Goal: Task Accomplishment & Management: Manage account settings

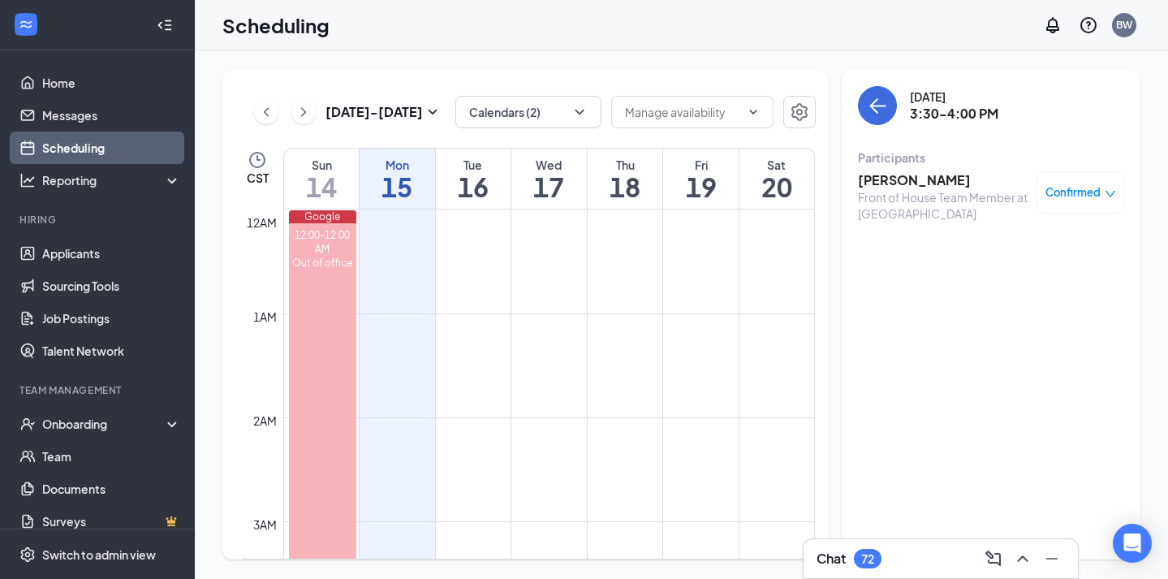
scroll to position [1408, 0]
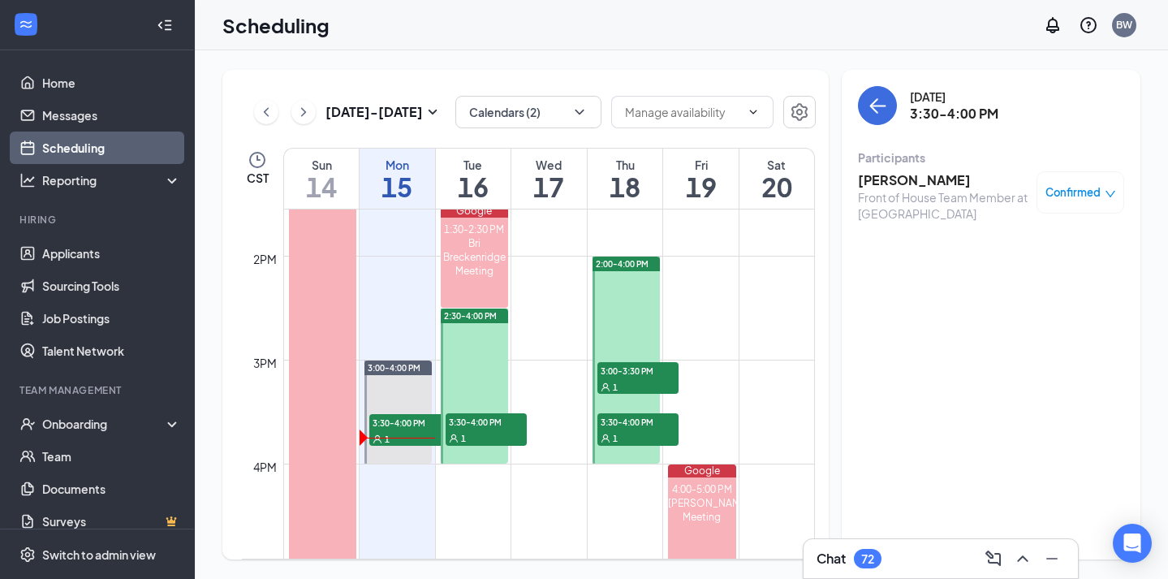
click at [487, 429] on span "3:30-4:00 PM" at bounding box center [486, 421] width 81 height 16
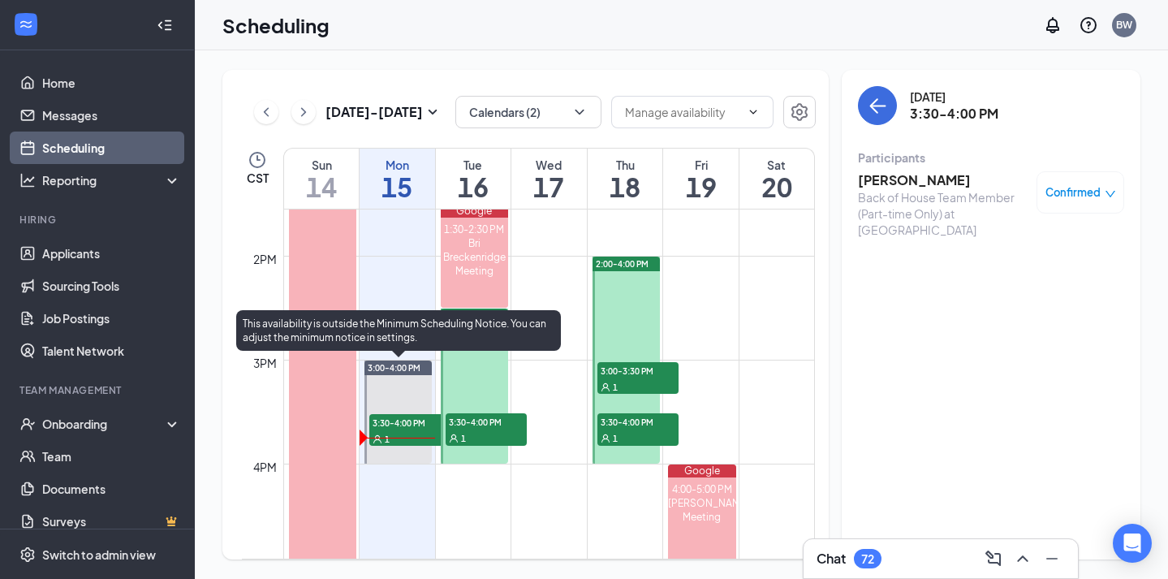
click at [417, 421] on span "3:30-4:00 PM" at bounding box center [409, 422] width 81 height 16
click at [404, 423] on span "3:30-4:00 PM" at bounding box center [409, 422] width 81 height 16
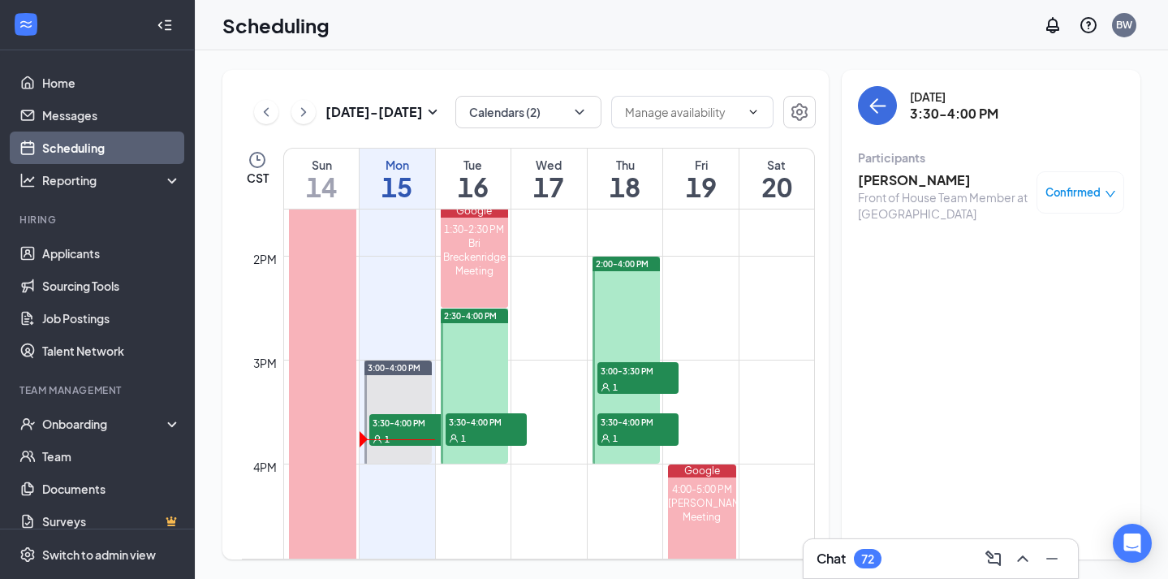
click at [1072, 200] on div "Confirmed" at bounding box center [1081, 192] width 88 height 42
click at [1109, 193] on icon "down" at bounding box center [1110, 193] width 11 height 11
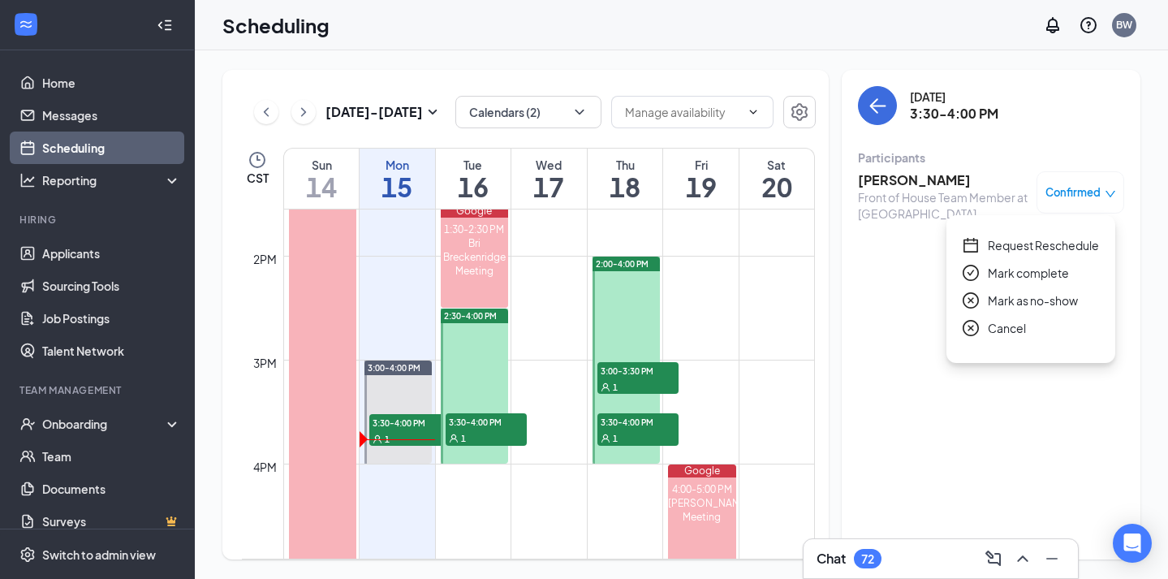
click at [1059, 276] on span "Mark complete" at bounding box center [1028, 273] width 81 height 18
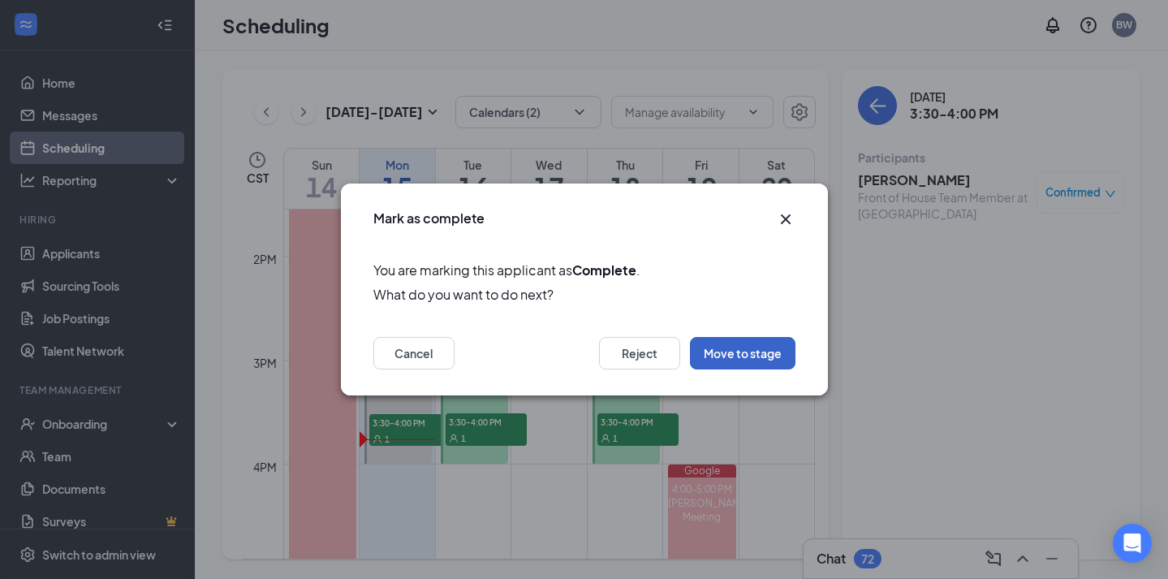
click at [762, 357] on button "Move to stage" at bounding box center [743, 353] width 106 height 32
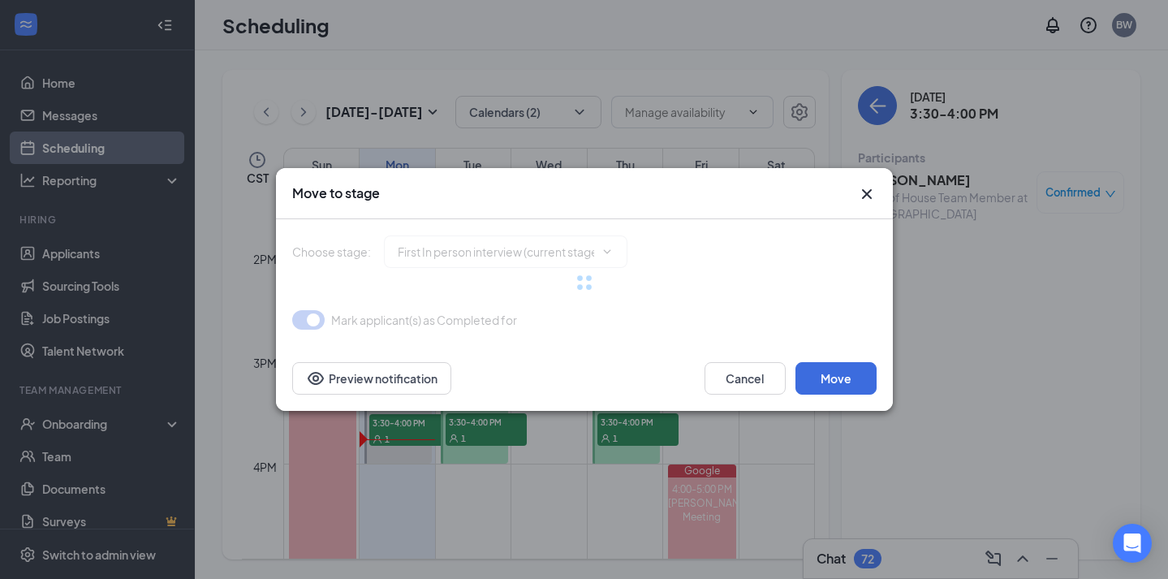
type input "2nd Interview (next stage)"
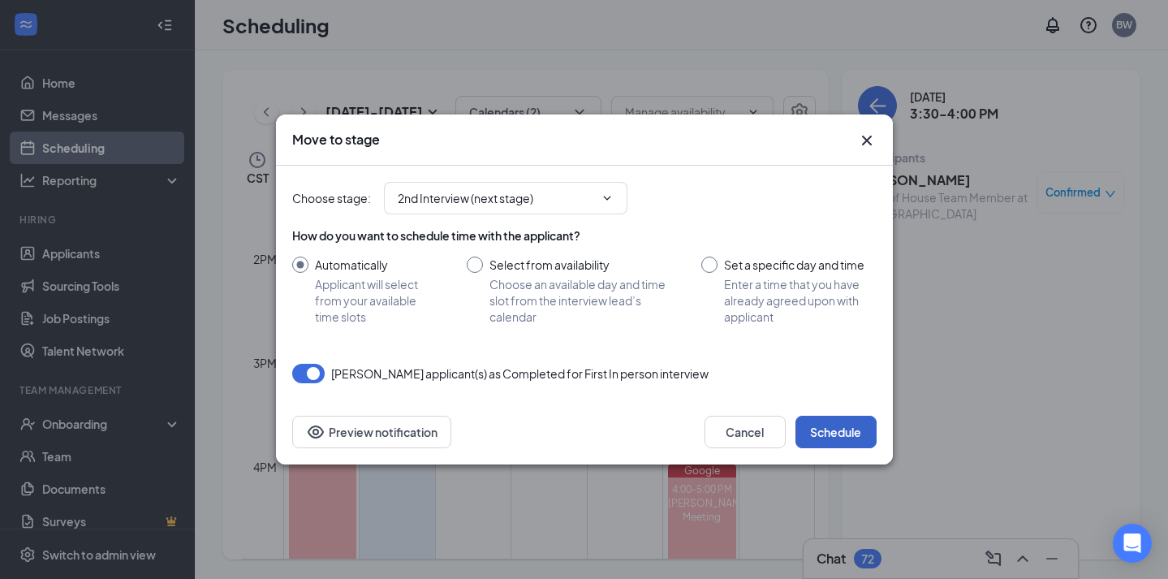
click at [832, 432] on button "Schedule" at bounding box center [835, 432] width 81 height 32
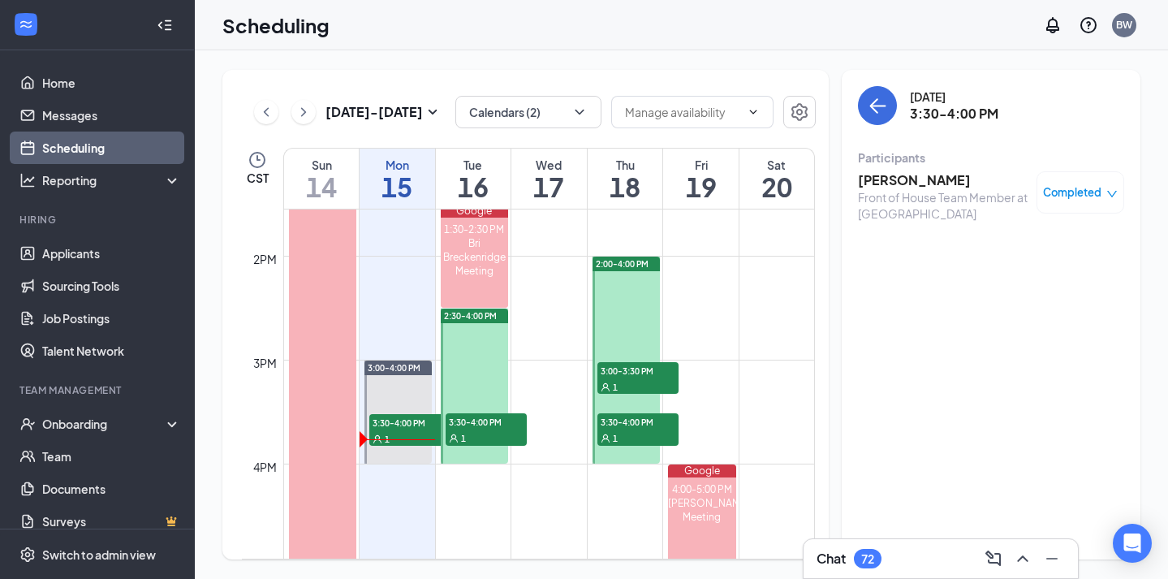
click at [485, 93] on div "[DATE] - [DATE] Calendars (2) CST Sun 14 Mon 15 Tue 16 Wed 17 Thu 18 Fri 19 Sat…" at bounding box center [525, 314] width 606 height 489
click at [489, 110] on button "Calendars (2)" at bounding box center [528, 112] width 146 height 32
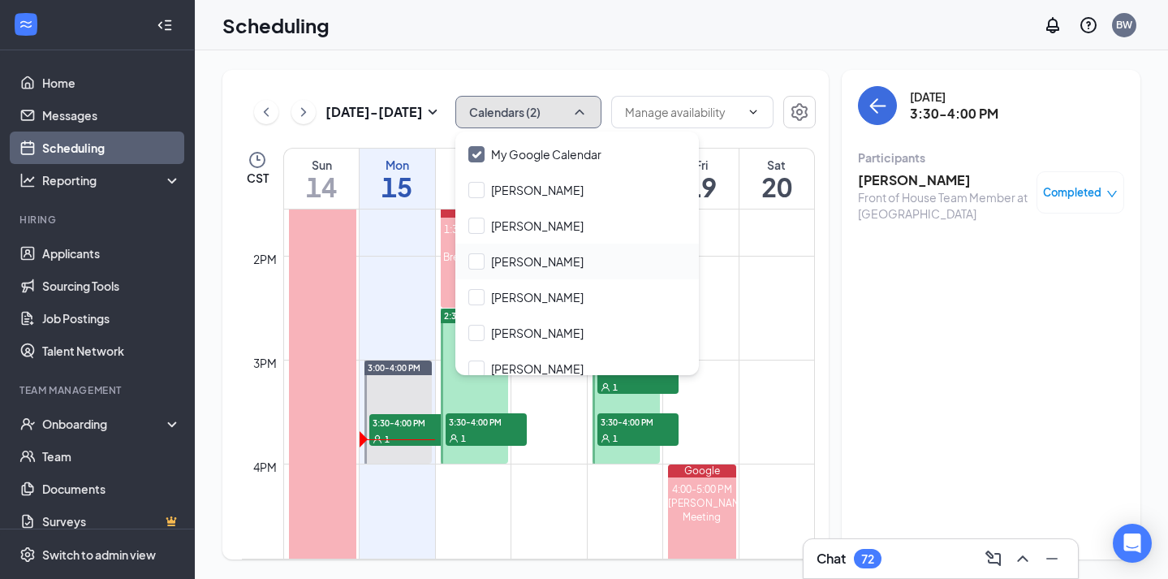
scroll to position [78, 0]
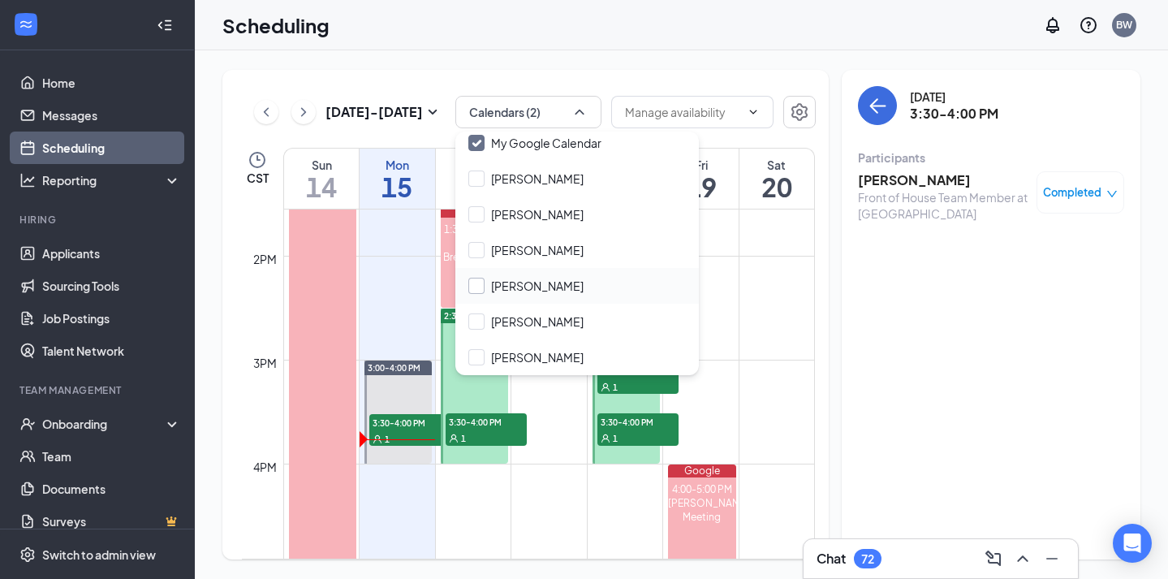
click at [485, 290] on input "[PERSON_NAME]" at bounding box center [525, 286] width 115 height 16
checkbox input "true"
click at [519, 111] on button "Calendars (3)" at bounding box center [528, 112] width 146 height 32
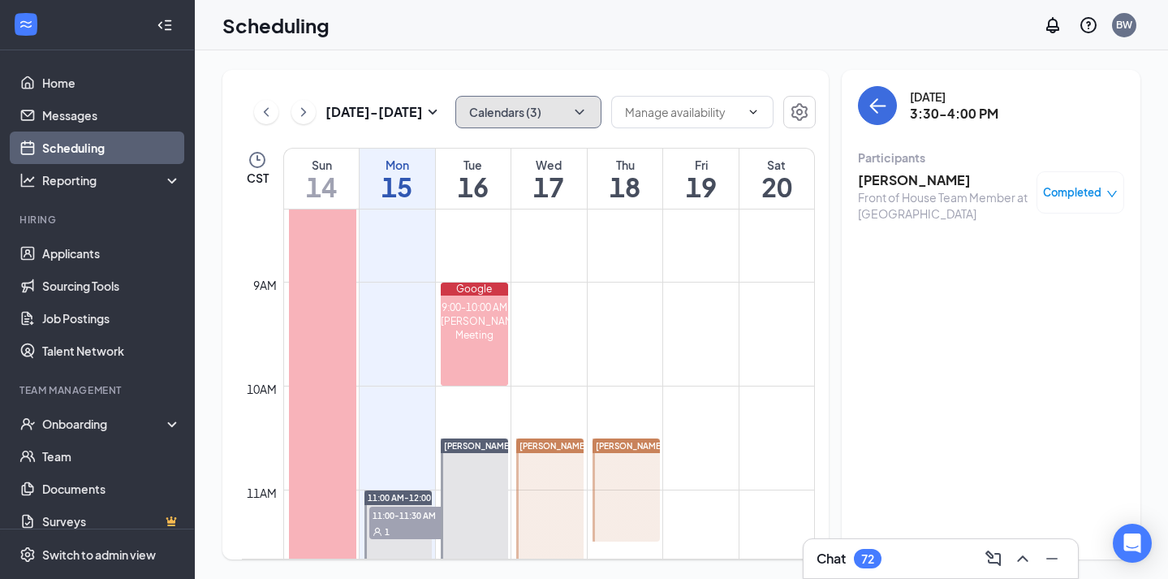
scroll to position [888, 0]
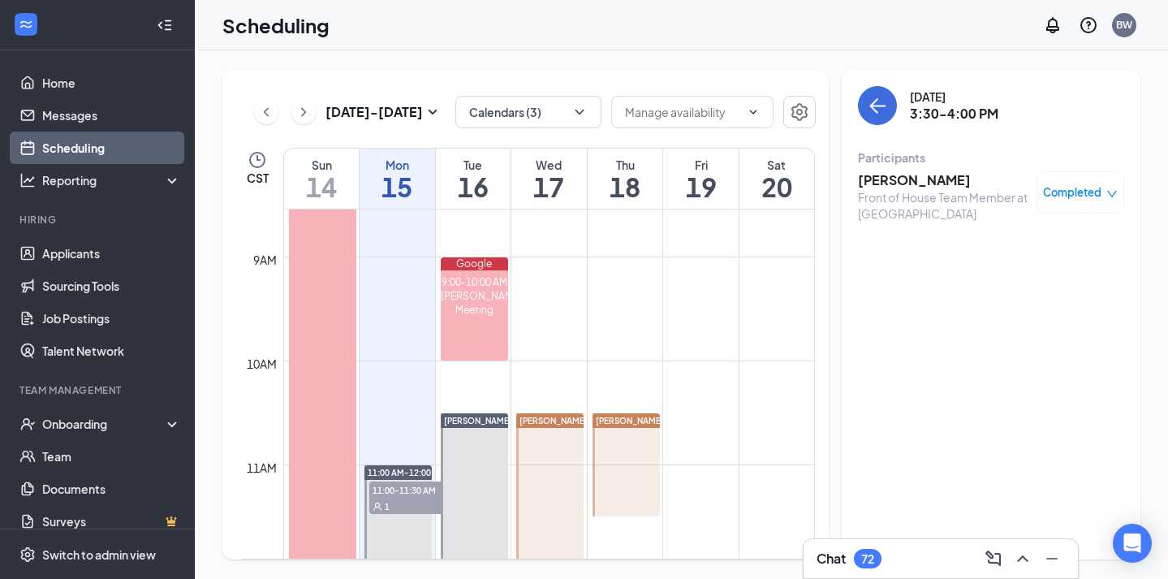
click at [308, 112] on icon "ChevronRight" at bounding box center [303, 111] width 16 height 19
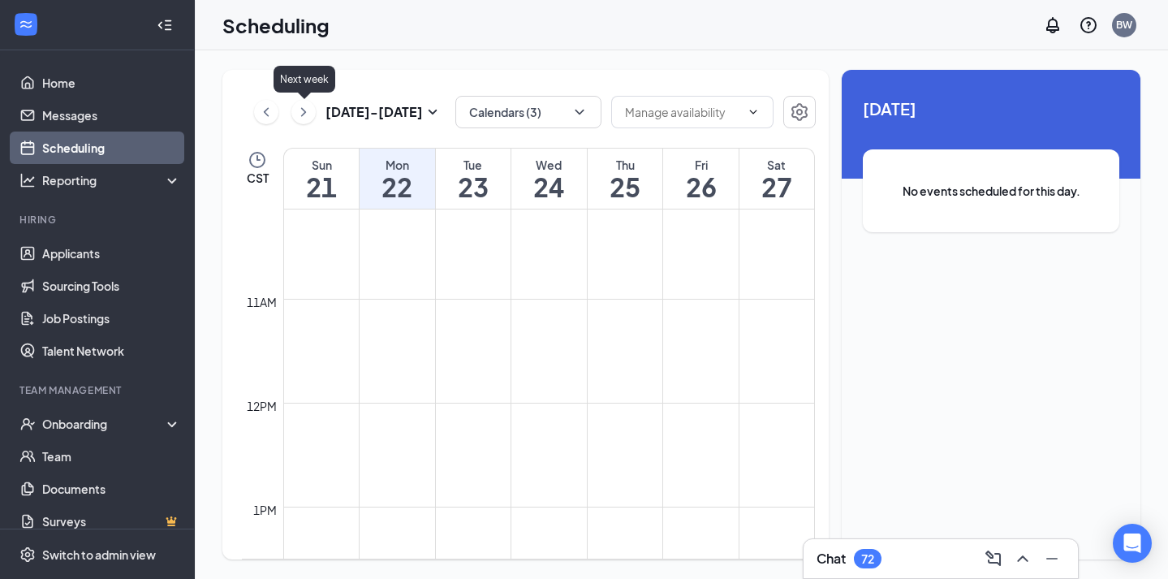
click at [265, 106] on icon "ChevronLeft" at bounding box center [266, 111] width 16 height 19
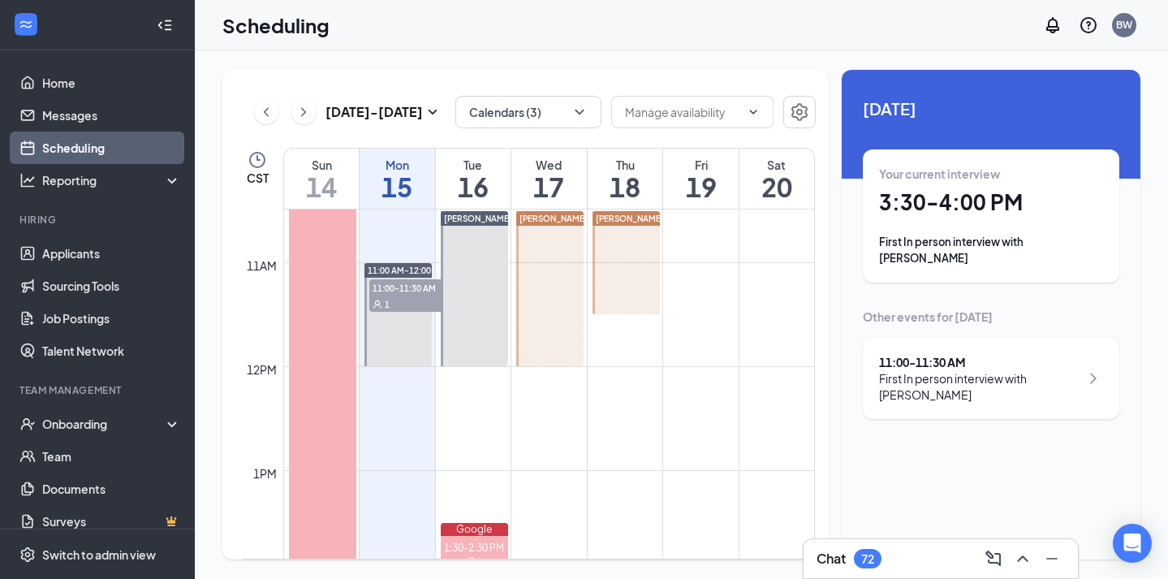
scroll to position [1088, 0]
